Goal: Information Seeking & Learning: Learn about a topic

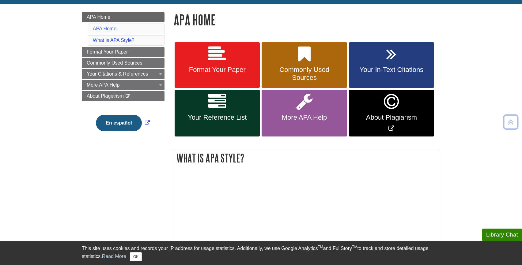
scroll to position [85, 0]
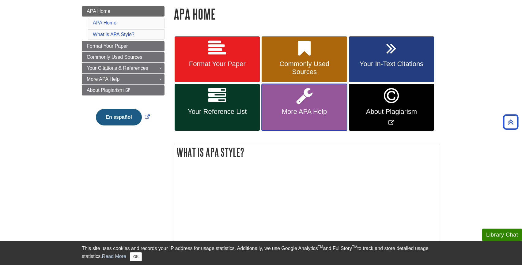
click at [295, 117] on link "More APA Help" at bounding box center [304, 107] width 85 height 47
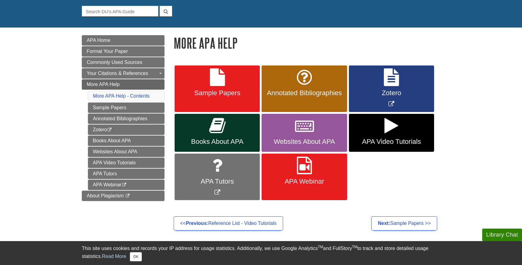
scroll to position [55, 0]
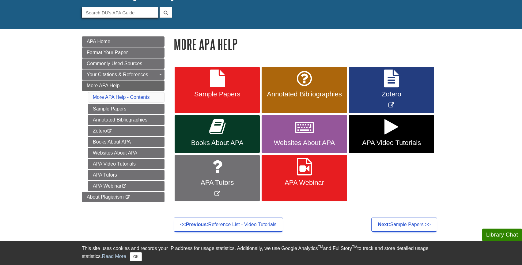
click at [139, 14] on input "Guide Search Terms" at bounding box center [120, 12] width 77 height 11
click at [165, 14] on icon "submit" at bounding box center [166, 12] width 5 height 5
click at [117, 13] on input "powerpoint" at bounding box center [120, 12] width 77 height 11
type input "powerpoint APA"
click at [166, 13] on icon "submit" at bounding box center [166, 12] width 5 height 5
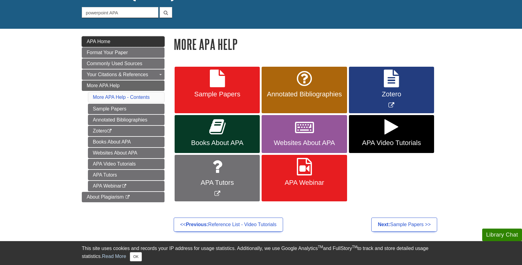
click at [101, 42] on span "APA Home" at bounding box center [99, 41] width 24 height 5
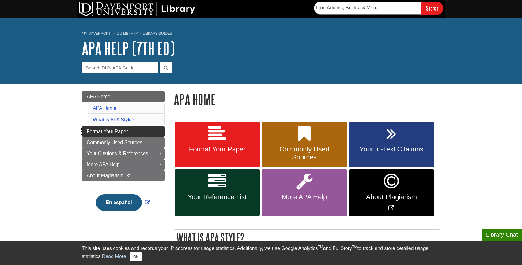
click at [123, 133] on span "Format Your Paper" at bounding box center [107, 131] width 41 height 5
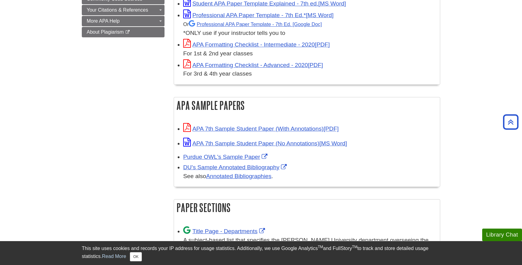
scroll to position [216, 0]
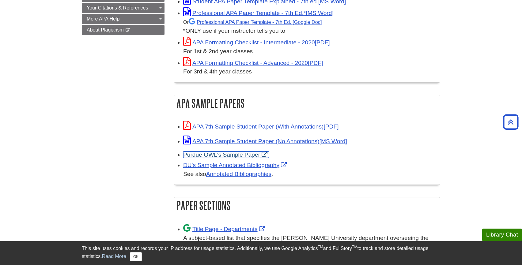
click at [236, 154] on link "Purdue OWL's Sample Paper" at bounding box center [226, 155] width 86 height 6
